Goal: Understand process/instructions

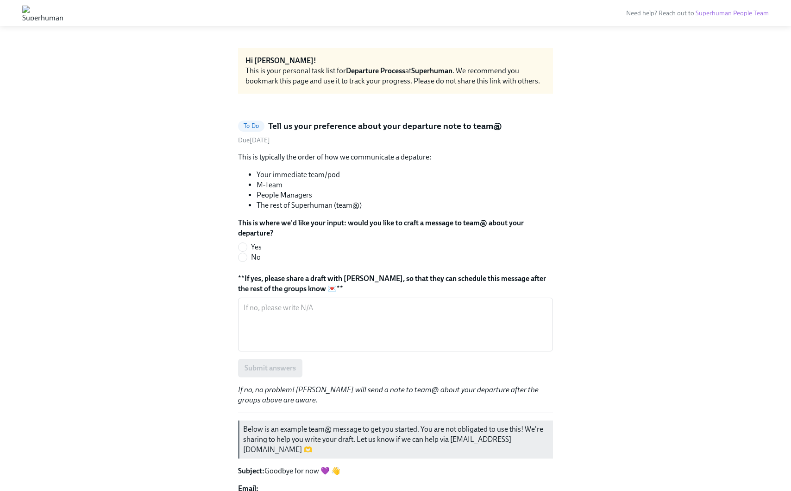
click at [63, 16] on img at bounding box center [42, 13] width 41 height 15
